Goal: Transaction & Acquisition: Subscribe to service/newsletter

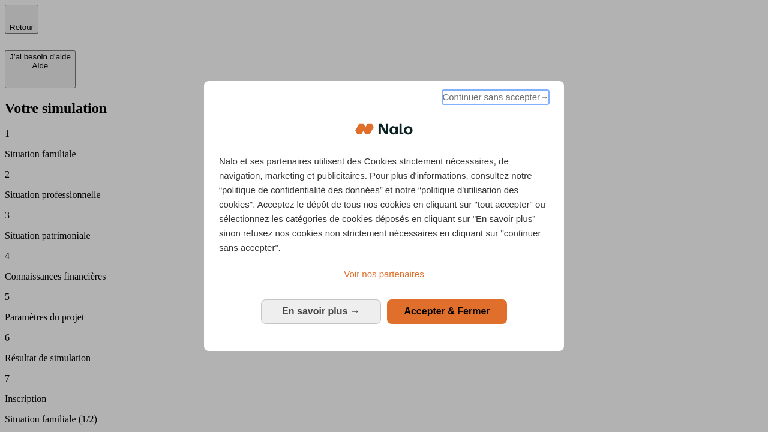
click at [495, 99] on span "Continuer sans accepter →" at bounding box center [495, 97] width 107 height 14
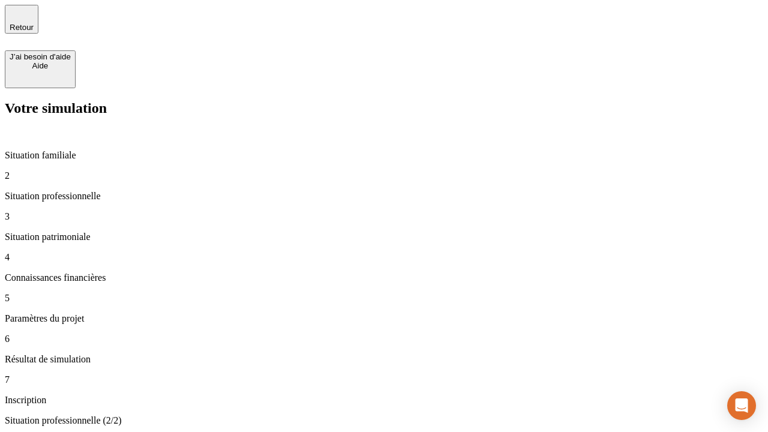
type input "30 000"
type input "0"
type input "1 000"
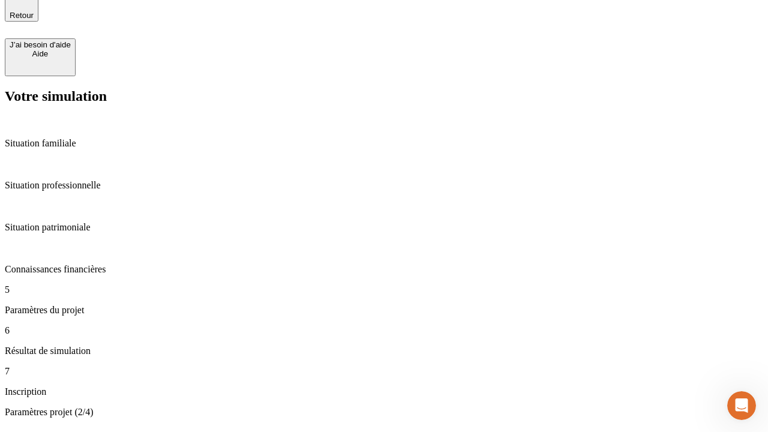
type input "40"
type input "64"
type input "200 000"
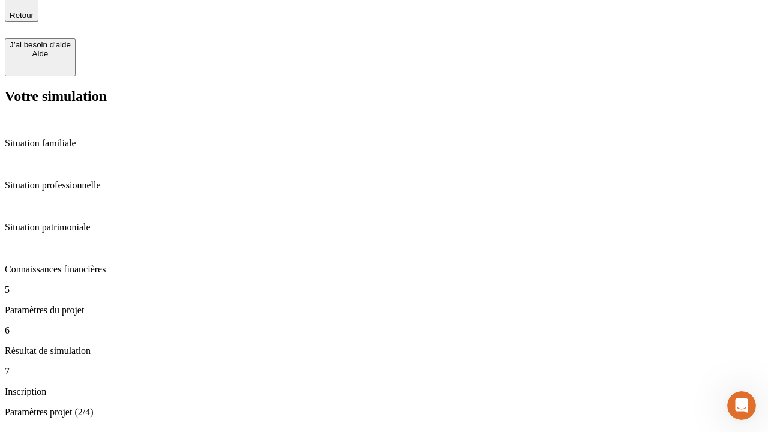
type input "640"
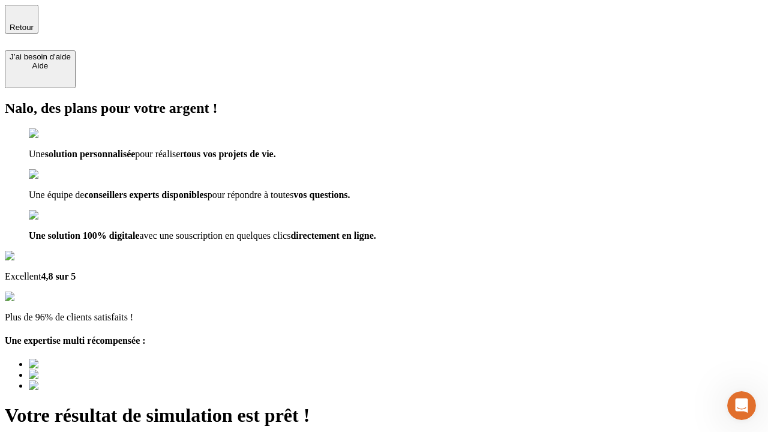
type input "[EMAIL_ADDRESS][DOMAIN_NAME]"
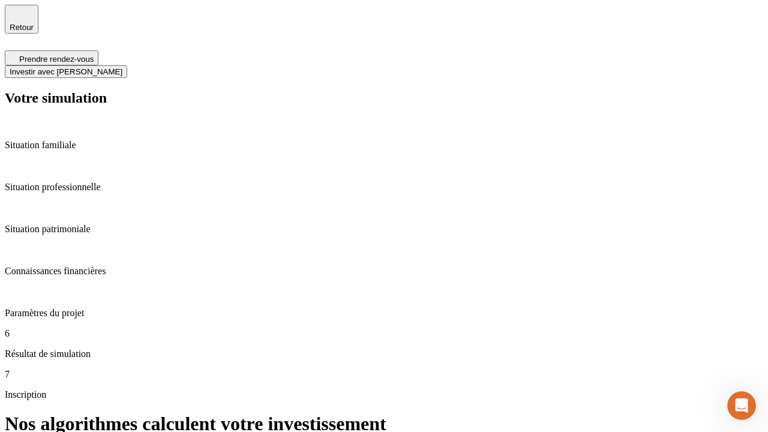
scroll to position [5, 0]
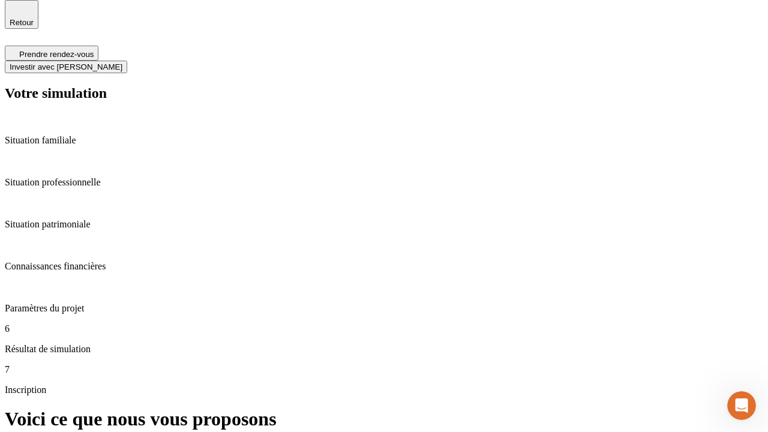
click at [122, 62] on span "Investir avec [PERSON_NAME]" at bounding box center [66, 66] width 113 height 9
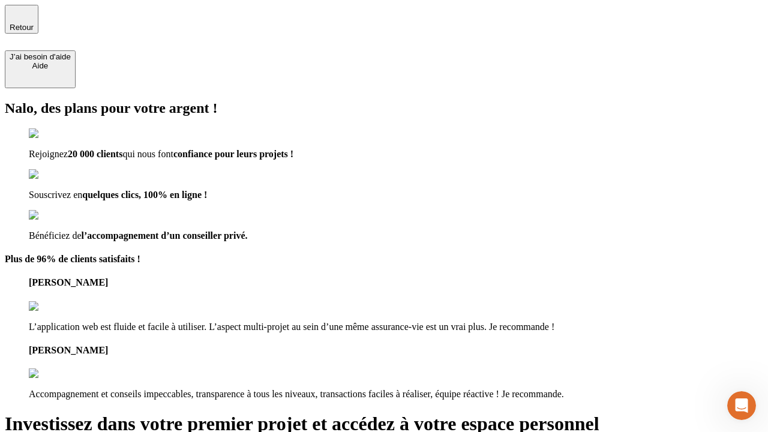
type input "[PERSON_NAME][EMAIL_ADDRESS][DOMAIN_NAME]"
